Goal: Task Accomplishment & Management: Use online tool/utility

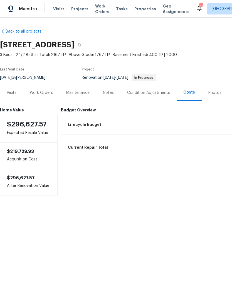
click at [45, 96] on div "Work Orders" at bounding box center [41, 92] width 37 height 16
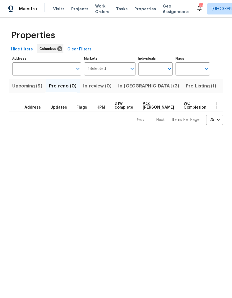
click at [53, 75] on input "Address" at bounding box center [42, 68] width 61 height 13
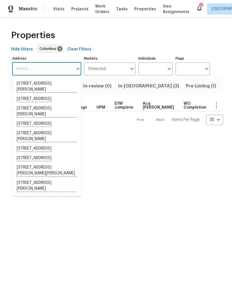
click at [137, 134] on html "Maestro Visits Projects Work Orders Tasks Properties Geo Assignments 10 [GEOGRA…" at bounding box center [116, 67] width 232 height 134
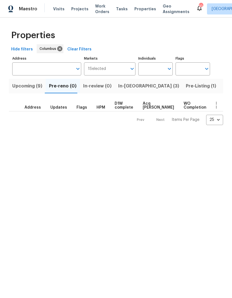
click at [128, 87] on span "In-[GEOGRAPHIC_DATA] (3)" at bounding box center [148, 86] width 61 height 8
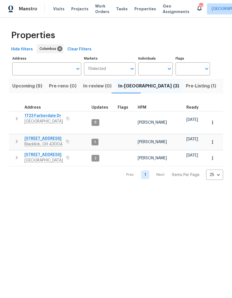
click at [16, 138] on icon "button" at bounding box center [16, 141] width 7 height 7
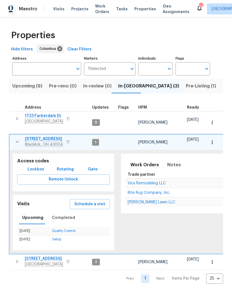
click at [150, 181] on span "Vics Remodeling LLC" at bounding box center [147, 183] width 38 height 4
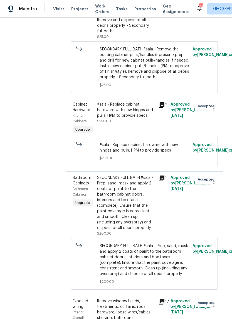
scroll to position [574, 0]
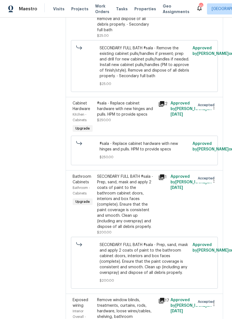
click at [154, 99] on div "#sala - Replace cabinet hardware with new hinges and pulls. HPM to provide spec…" at bounding box center [126, 117] width 61 height 37
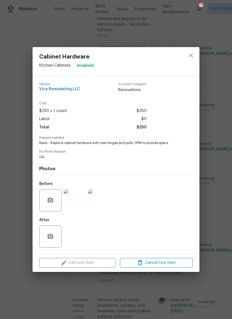
click at [76, 201] on img at bounding box center [75, 200] width 22 height 22
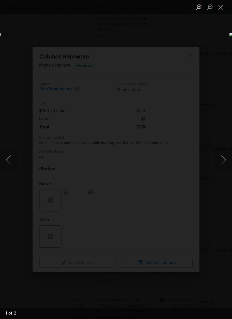
click at [223, 157] on button "Next image" at bounding box center [224, 160] width 17 height 22
click at [225, 161] on button "Next image" at bounding box center [224, 160] width 17 height 22
click at [224, 3] on button "Close lightbox" at bounding box center [221, 7] width 11 height 10
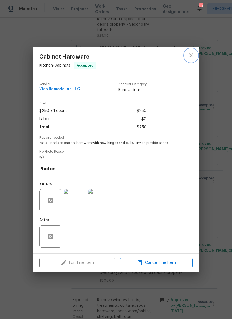
click at [188, 58] on button "close" at bounding box center [191, 55] width 13 height 13
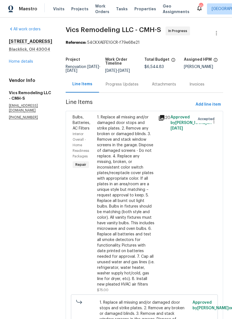
scroll to position [0, 0]
click at [26, 64] on link "Home details" at bounding box center [21, 62] width 24 height 4
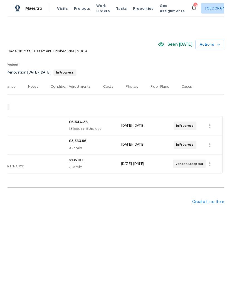
scroll to position [0, 82]
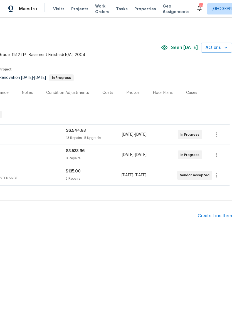
click at [214, 47] on span "Actions" at bounding box center [217, 47] width 22 height 7
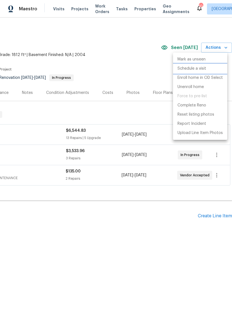
click at [205, 68] on p "Schedule a visit" at bounding box center [192, 69] width 29 height 6
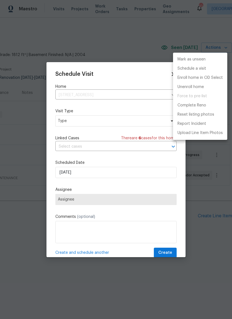
click at [121, 119] on div at bounding box center [116, 159] width 232 height 319
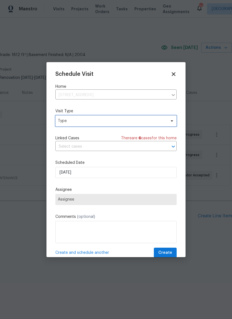
click at [125, 120] on span "Type" at bounding box center [112, 121] width 108 height 6
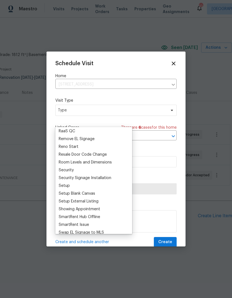
scroll to position [404, 0]
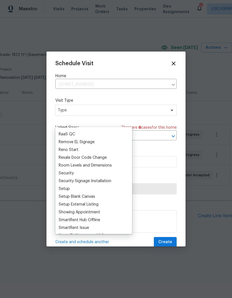
click at [91, 150] on div "Reno Start" at bounding box center [94, 150] width 74 height 8
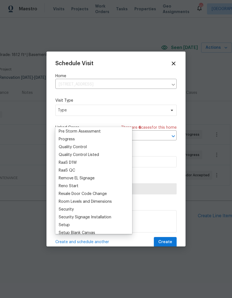
scroll to position [355, 0]
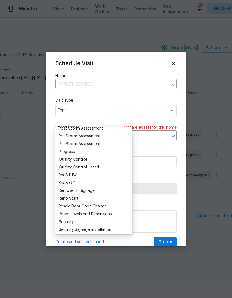
click at [77, 197] on div "Reno Start" at bounding box center [69, 199] width 20 height 6
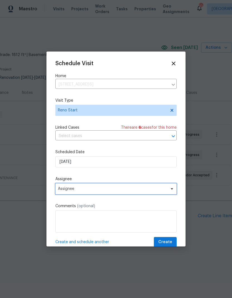
click at [138, 191] on span "Assignee" at bounding box center [112, 189] width 109 height 4
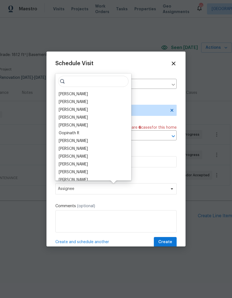
click at [88, 94] on div "[PERSON_NAME]" at bounding box center [73, 94] width 29 height 6
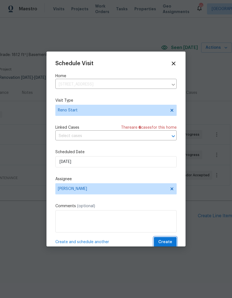
click at [164, 245] on span "Create" at bounding box center [166, 242] width 14 height 7
